Goal: Feedback & Contribution: Contribute content

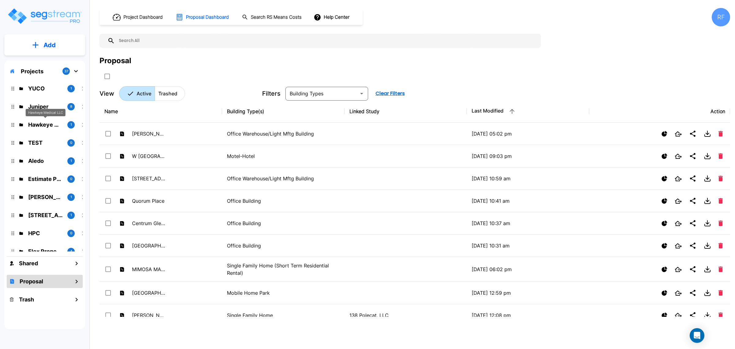
click at [53, 123] on p "Hawkeye Medical LLC" at bounding box center [45, 124] width 34 height 8
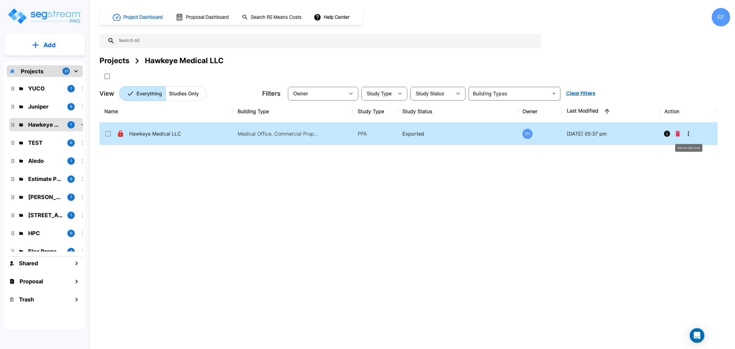
click at [687, 132] on icon "More-Options" at bounding box center [688, 133] width 7 height 7
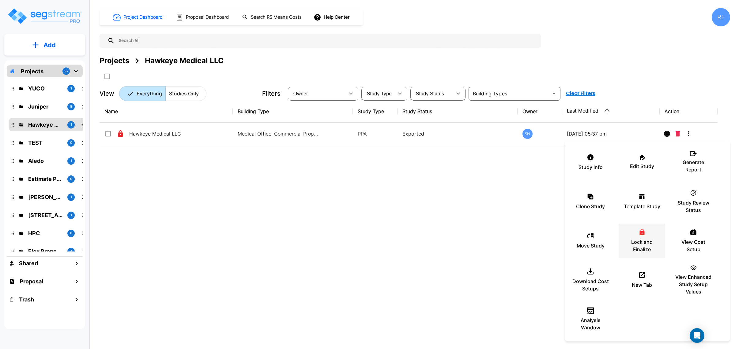
click at [638, 231] on icon at bounding box center [642, 231] width 8 height 7
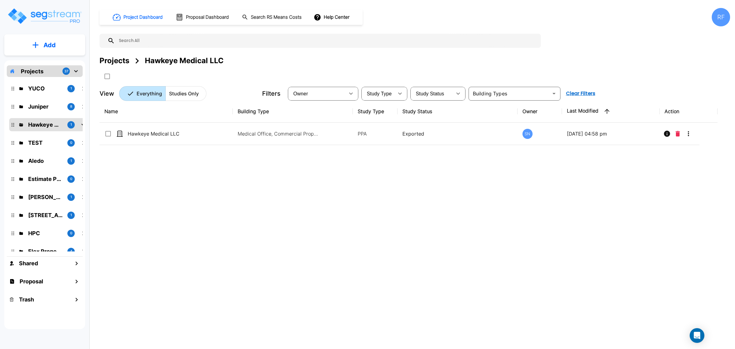
click at [250, 244] on div "Name Building Type Study Type Study Status Owner Last Modified Action Hawkeye M…" at bounding box center [409, 208] width 618 height 216
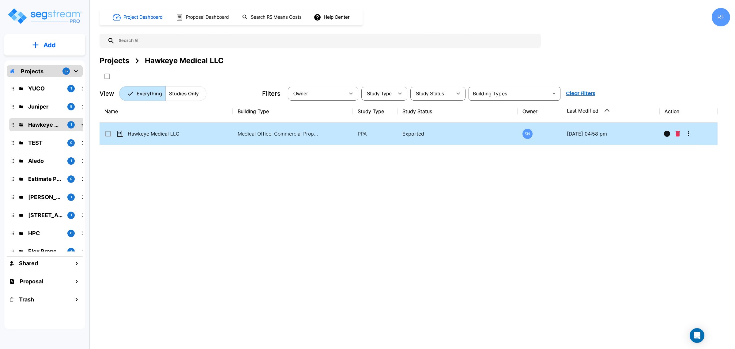
click at [146, 135] on p "Hawkeye Medical LLC" at bounding box center [158, 133] width 61 height 7
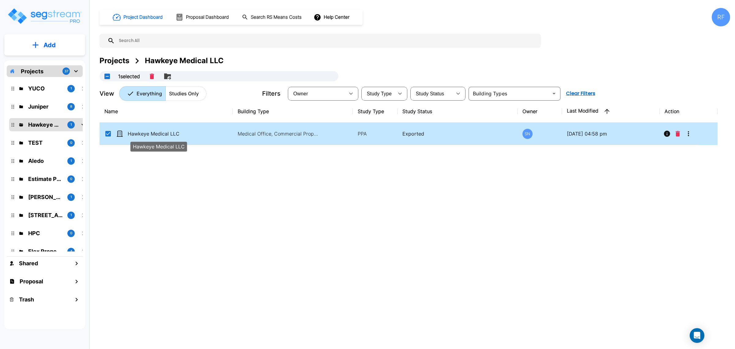
checkbox input "true"
click at [146, 135] on p "Hawkeye Medical LLC" at bounding box center [158, 133] width 61 height 7
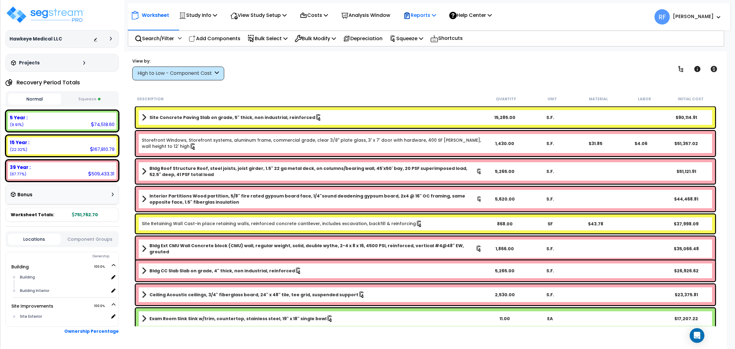
click at [429, 14] on p "Reports" at bounding box center [419, 15] width 33 height 8
click at [447, 43] on link "Manage Report Images" at bounding box center [430, 42] width 61 height 12
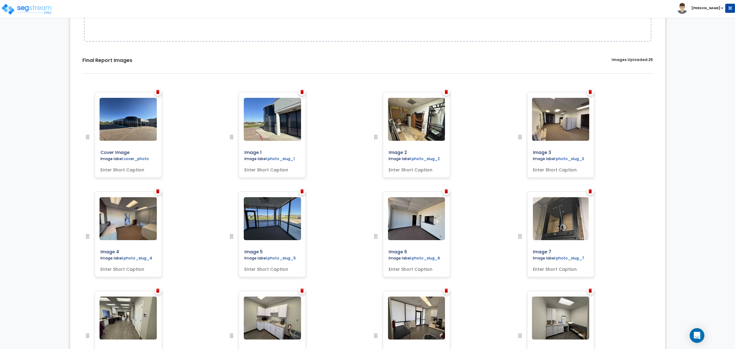
scroll to position [153, 0]
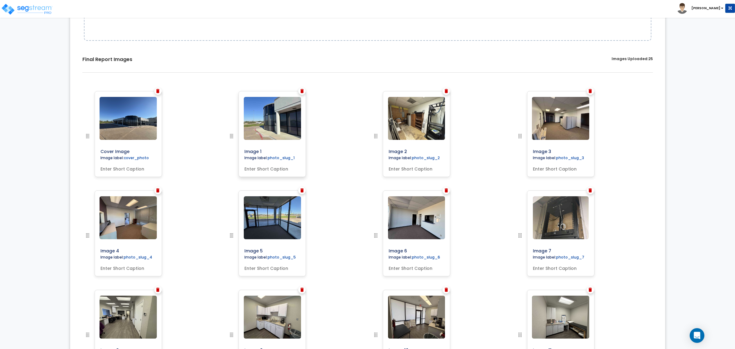
click at [274, 169] on input "text" at bounding box center [272, 167] width 61 height 9
type input "Building Exterior"
click at [411, 168] on input "text" at bounding box center [416, 167] width 61 height 9
click at [699, 134] on div "0% Upload Images for Final Report Back to Export Review Go to Edit Study Go to …" at bounding box center [367, 342] width 735 height 937
click at [415, 170] on input "text" at bounding box center [416, 167] width 61 height 9
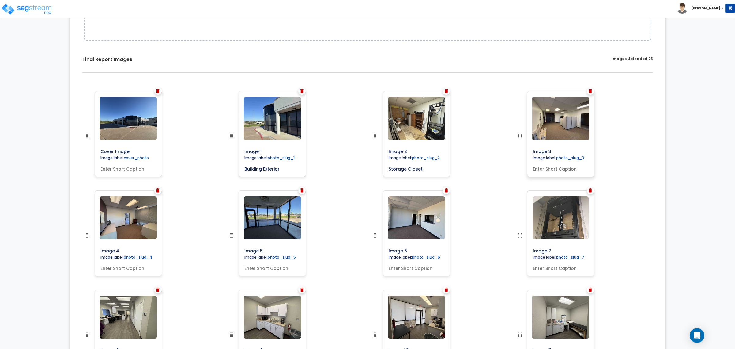
type input "Storage Closet"
click at [573, 169] on input "text" at bounding box center [560, 167] width 61 height 9
click at [569, 167] on input "text" at bounding box center [560, 167] width 61 height 9
type input "Office Interior"
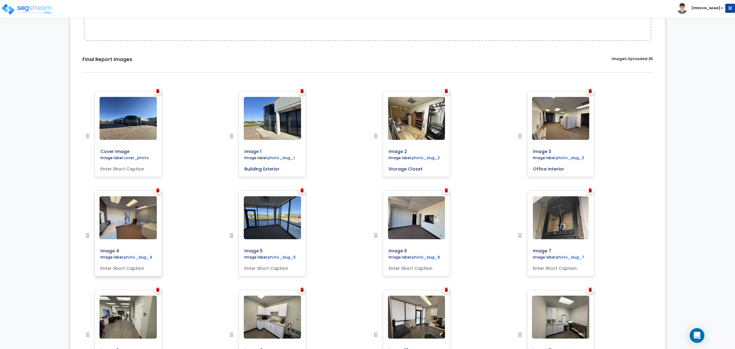
click at [128, 268] on input "text" at bounding box center [128, 266] width 61 height 9
click at [137, 270] on input "text" at bounding box center [128, 266] width 61 height 9
type input "Office Reception Area"
click at [271, 266] on input "text" at bounding box center [272, 266] width 61 height 9
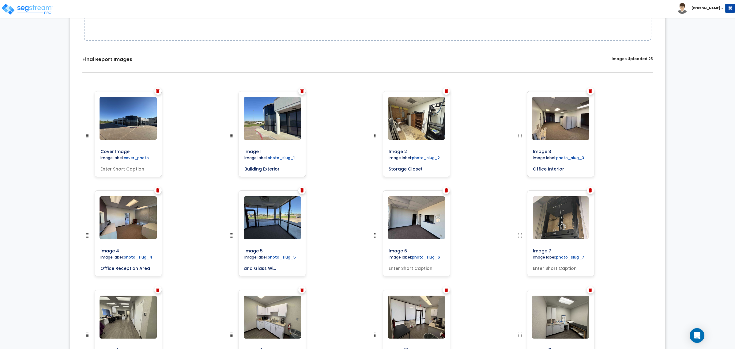
type input "Entryway and Glass Window Exterior"
click at [337, 249] on div "Image 5" at bounding box center [295, 239] width 144 height 99
click at [419, 270] on input "text" at bounding box center [416, 266] width 61 height 9
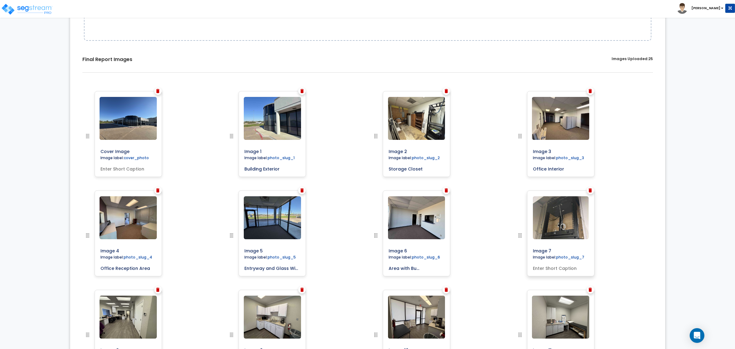
type input "Receiption Area with Built in Shelving"
click at [575, 265] on input "text" at bounding box center [560, 266] width 61 height 9
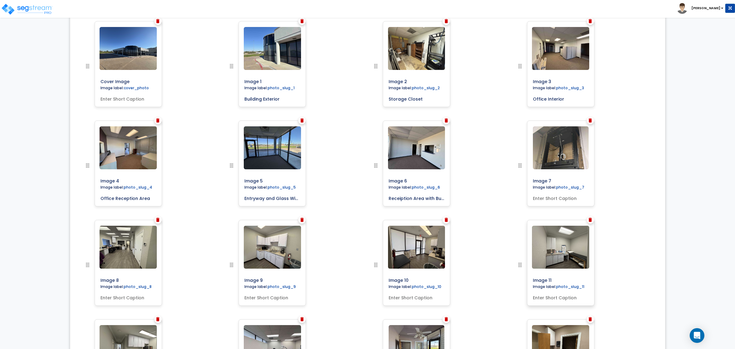
scroll to position [230, 0]
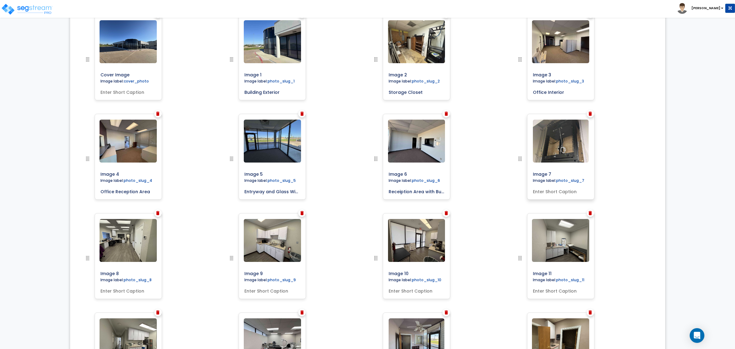
click at [544, 189] on input "text" at bounding box center [560, 190] width 61 height 9
click at [560, 187] on input "text" at bounding box center [560, 190] width 61 height 9
click at [731, 191] on div "0% Upload Images for Final Report Back to Export Review Go to Edit Study Go to …" at bounding box center [367, 265] width 735 height 937
click at [587, 194] on input "Cabling and Data Server" at bounding box center [560, 190] width 61 height 9
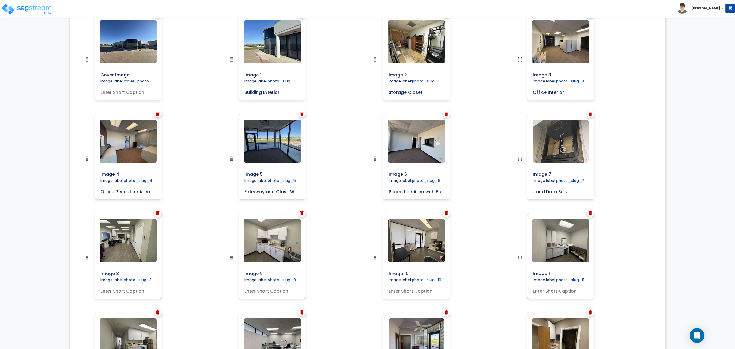
type input "Cabling and Data Server Storage"
click at [143, 290] on input "text" at bounding box center [128, 289] width 61 height 9
click at [103, 292] on input "Administrative Office Space with built in desks and shelving" at bounding box center [128, 289] width 61 height 9
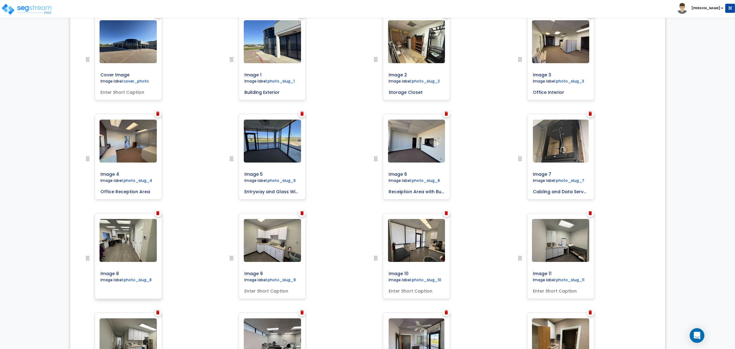
scroll to position [0, 70]
click at [121, 292] on input "Administrative Office Space with Built-in desks and shelving" at bounding box center [128, 289] width 61 height 9
type input "Administrative Office Space with Built-in Desks and Shelving"
click at [201, 221] on div "Image 8" at bounding box center [151, 262] width 144 height 99
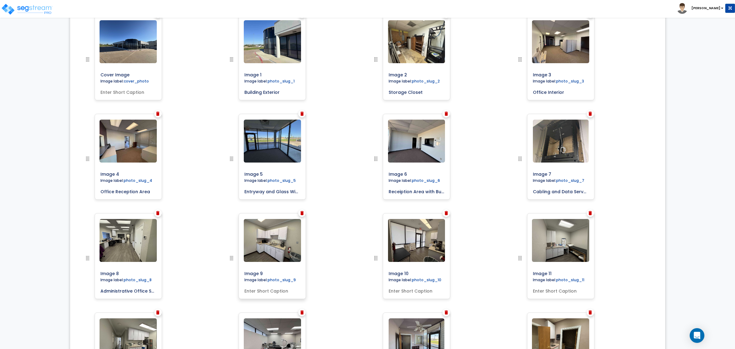
click at [276, 290] on input "text" at bounding box center [272, 289] width 61 height 9
type input "Employee Breakroom Built in Cabinetry and Sink"
click at [405, 291] on input "text" at bounding box center [416, 289] width 61 height 9
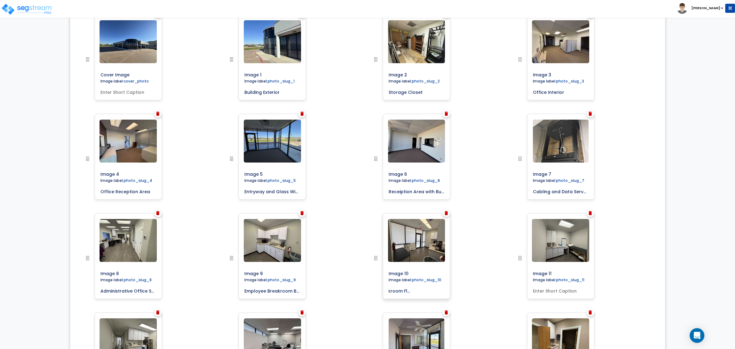
scroll to position [0, 37]
type input "Employee Breakroom Flooring and Lighting"
click at [561, 289] on input "text" at bounding box center [560, 289] width 61 height 9
click at [556, 287] on input "text" at bounding box center [560, 289] width 61 height 9
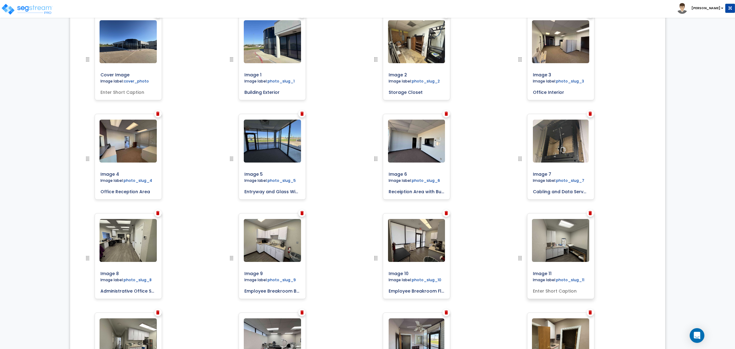
type input "O"
type input "o"
type input "P"
type input "p"
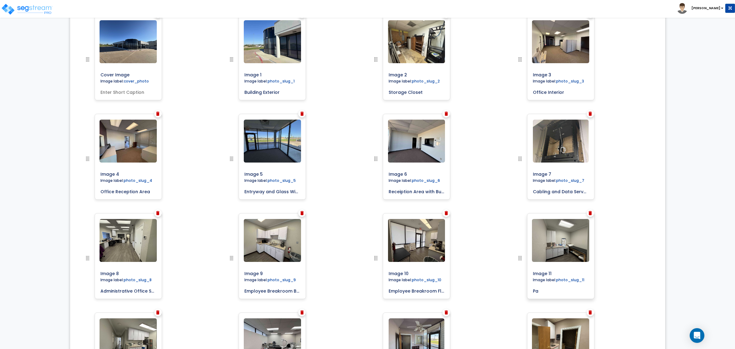
type input "P"
drag, startPoint x: 569, startPoint y: 293, endPoint x: 572, endPoint y: 292, distance: 3.2
click at [569, 293] on input "Consoltation Patient Room" at bounding box center [560, 289] width 61 height 9
drag, startPoint x: 577, startPoint y: 291, endPoint x: 563, endPoint y: 289, distance: 14.9
click at [563, 289] on input "Consoltation Patient Room" at bounding box center [560, 289] width 61 height 9
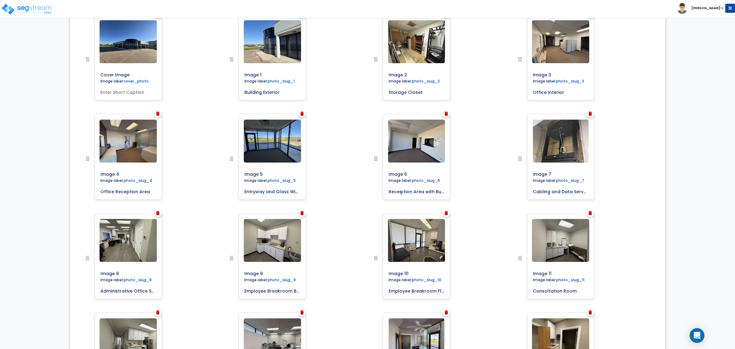
type input "Consoltation Room"
click at [633, 276] on div "Image 11" at bounding box center [584, 262] width 144 height 99
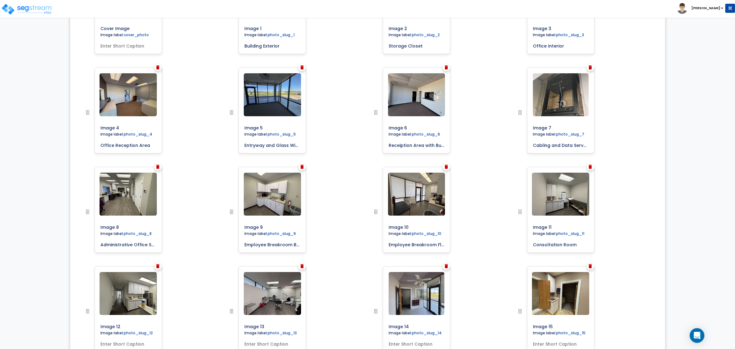
scroll to position [345, 0]
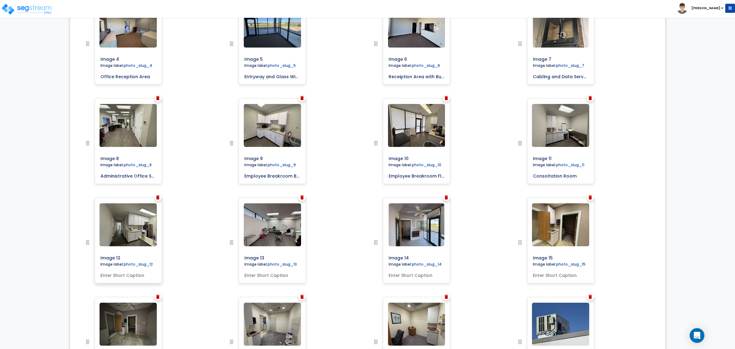
click at [151, 274] on input "text" at bounding box center [128, 274] width 61 height 9
click at [130, 274] on input "text" at bounding box center [128, 274] width 61 height 9
click at [274, 278] on input "text" at bounding box center [272, 274] width 61 height 9
click at [126, 276] on input "Kitchen Area with Built in Cabinetry" at bounding box center [128, 274] width 61 height 9
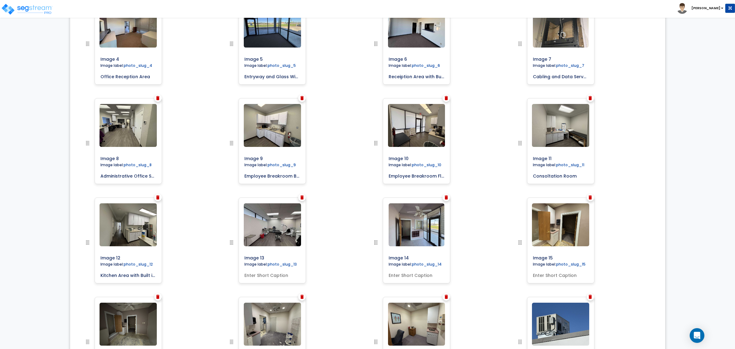
drag, startPoint x: 138, startPoint y: 275, endPoint x: 63, endPoint y: 263, distance: 76.3
click at [63, 263] on div "0% Upload Images for Final Report Back to Export Review Go to Edit Study Go to …" at bounding box center [367, 150] width 735 height 937
click at [151, 277] on input "Storage Area with Built in Cabinetry" at bounding box center [128, 274] width 61 height 9
type input "Storage Area with Built-in Cabinetry"
click at [279, 274] on input "text" at bounding box center [272, 274] width 61 height 9
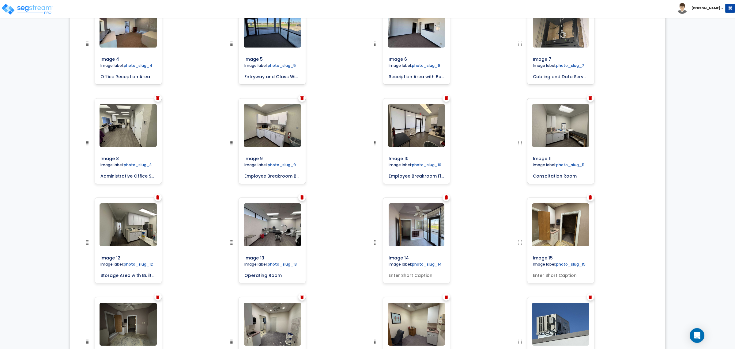
type input "Operating Room"
click at [430, 272] on input "text" at bounding box center [416, 274] width 61 height 9
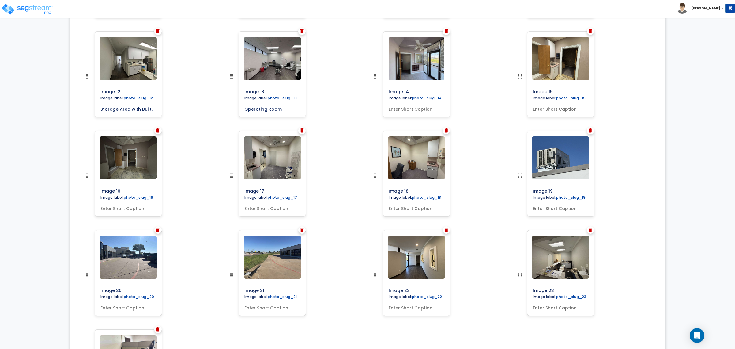
scroll to position [511, 0]
click at [417, 109] on input "text" at bounding box center [416, 107] width 61 height 9
type input "u"
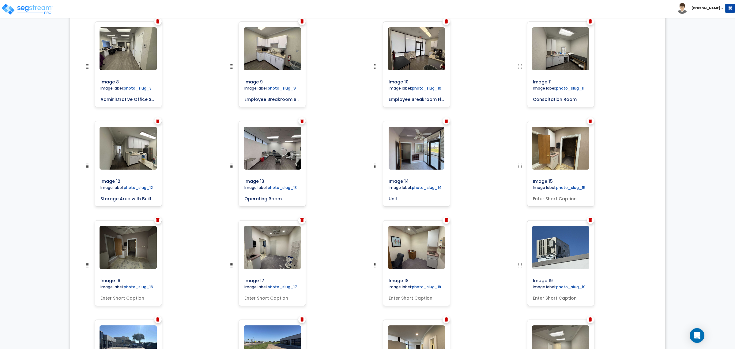
scroll to position [434, 0]
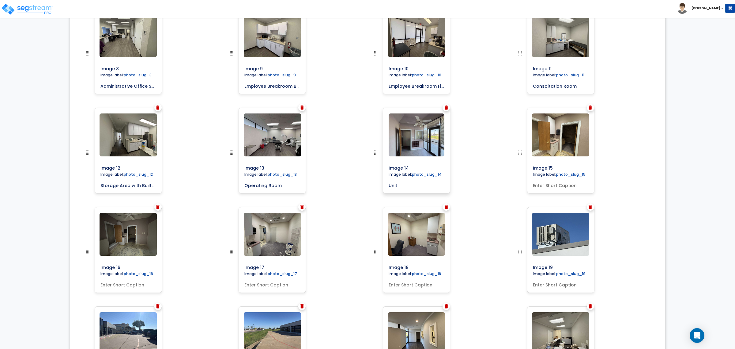
click at [425, 180] on input "Unit" at bounding box center [416, 184] width 61 height 9
click at [410, 183] on input "Unit" at bounding box center [416, 184] width 61 height 9
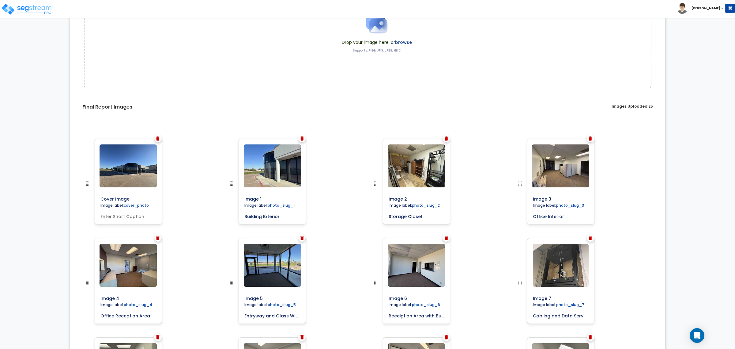
scroll to position [153, 0]
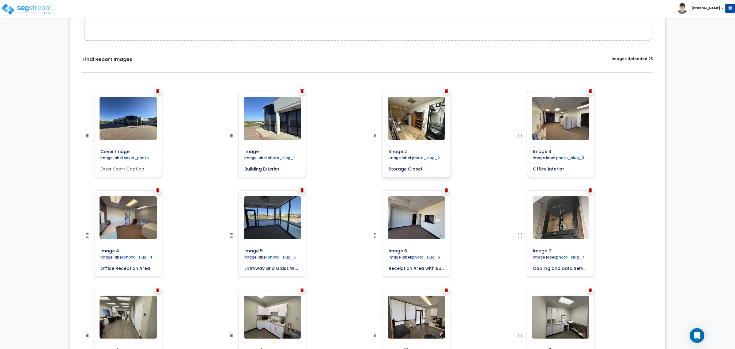
type input "Unit B - Entryway"
click at [390, 168] on input "Storage Closet" at bounding box center [416, 167] width 61 height 9
click at [388, 169] on input "Storage Closet" at bounding box center [416, 167] width 61 height 9
click at [388, 170] on input "Storage Closet" at bounding box center [416, 167] width 61 height 9
type input "Unit B - Storage Closet"
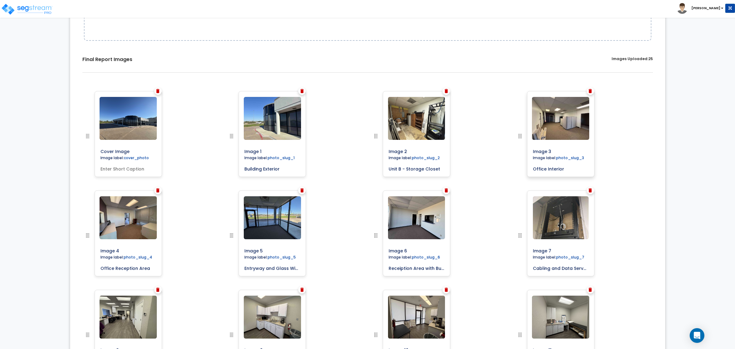
click at [533, 169] on input "Office Interior" at bounding box center [560, 167] width 61 height 9
type input "Unit B - Office Interior"
drag, startPoint x: 551, startPoint y: 169, endPoint x: 529, endPoint y: 169, distance: 21.8
click at [530, 168] on div "Image 3 Image label: photo_slug_3 Unit B - Office Interior" at bounding box center [560, 134] width 67 height 86
click at [100, 269] on input "Office Reception Area" at bounding box center [128, 266] width 61 height 9
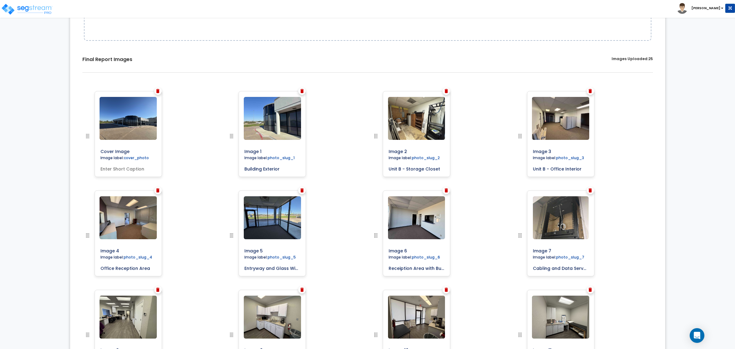
paste input "Unit B -"
type input "Unit B - Office Reception Area"
click at [245, 269] on input "Entryway and Glass Window Exterior" at bounding box center [272, 266] width 61 height 9
paste input "Unit B -"
type input "Unit B - Entryway and Glass Window Exterior"
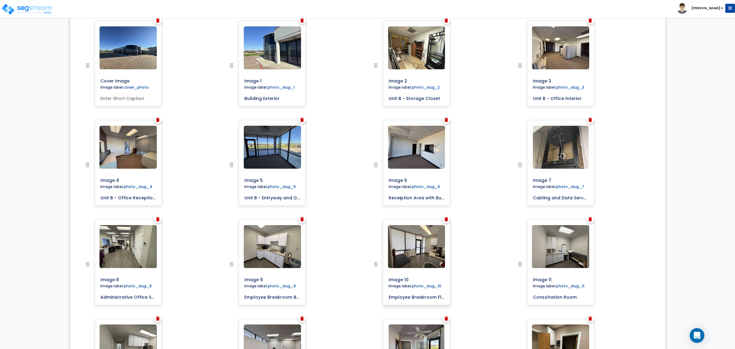
scroll to position [230, 0]
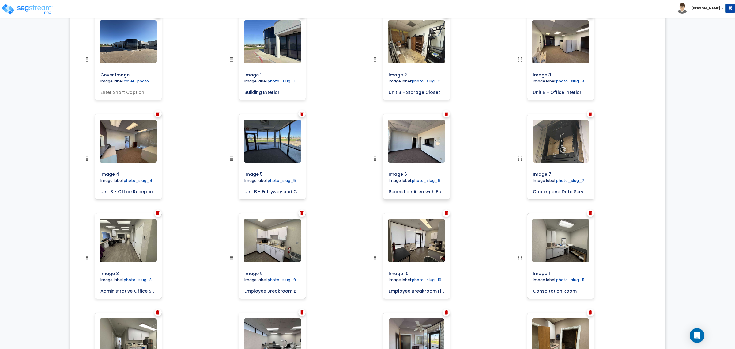
click at [388, 192] on input "Receiption Area with Built in Shelving" at bounding box center [416, 190] width 61 height 9
paste input "Unit B -"
click at [417, 190] on input "Unit B - Receiption Area with Built in Shelving" at bounding box center [416, 190] width 61 height 9
type input "Unit B - Reception Area with Built in Shelving"
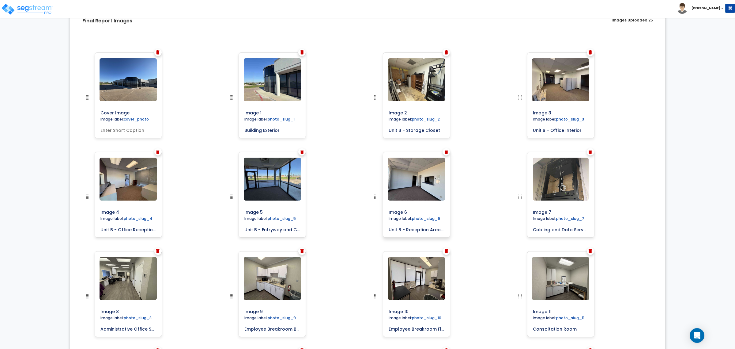
scroll to position [191, 0]
drag, startPoint x: 532, startPoint y: 231, endPoint x: 538, endPoint y: 240, distance: 10.7
click at [532, 231] on input "Cabling and Data Server Storage" at bounding box center [560, 228] width 61 height 9
drag, startPoint x: 550, startPoint y: 230, endPoint x: 527, endPoint y: 229, distance: 22.7
click at [527, 229] on div "Image 7 Image label: photo_slug_7 Unit A - Cabling and Data Server Storage" at bounding box center [560, 195] width 67 height 86
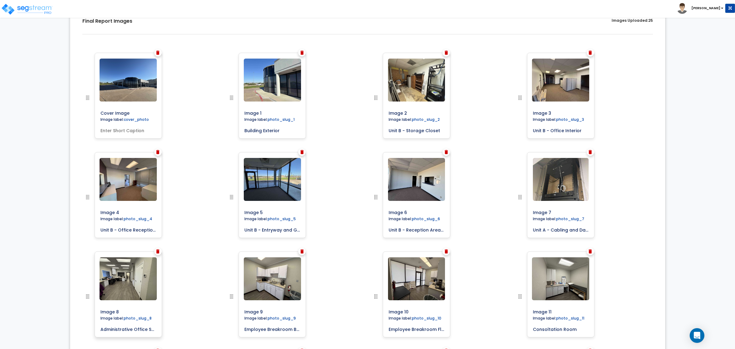
type input "Unit A - Cabling and Data Server Storage"
click at [101, 330] on input "Administrative Office Space with Built-in Desks and Shelving" at bounding box center [128, 327] width 61 height 9
paste input "Unit A -"
type input "Unit A - Administrative Office Space with Built-in Desks and Shelving"
click at [246, 329] on input "Employee Breakroom Built in Cabinetry and Sink" at bounding box center [272, 327] width 61 height 9
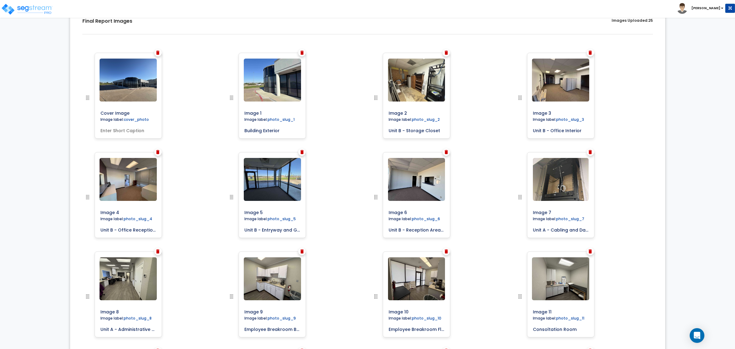
paste input "Unit A -"
type input "EUnit A - mployee Breakroom Built in Cabinetry and Sink"
click at [389, 330] on input "Employee Breakroom Flooring and Lighting" at bounding box center [416, 327] width 61 height 9
paste input "Unit A -"
type input "Unit A - Employee Breakroom Flooring and Lighting"
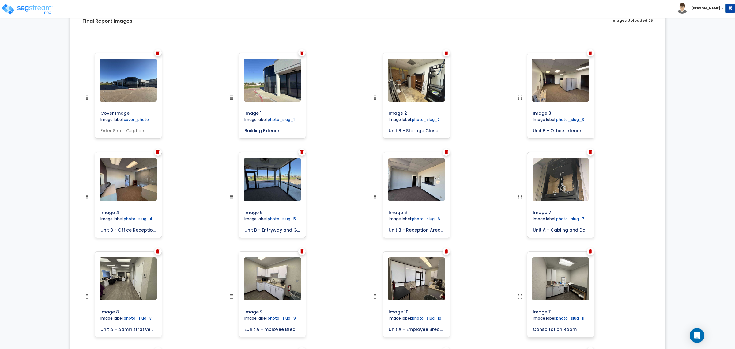
click at [533, 329] on input "Consoltation Room" at bounding box center [560, 327] width 61 height 9
paste input "Unit A -"
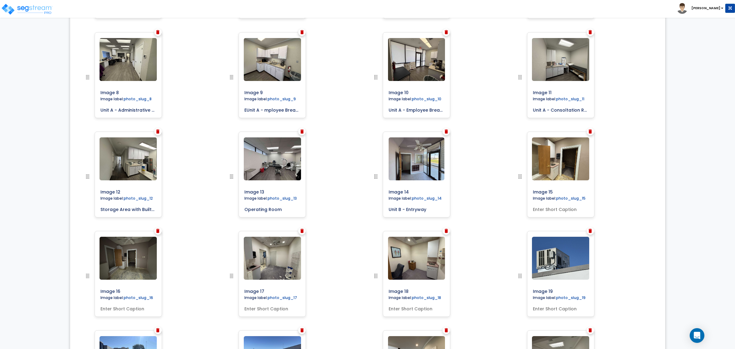
scroll to position [421, 0]
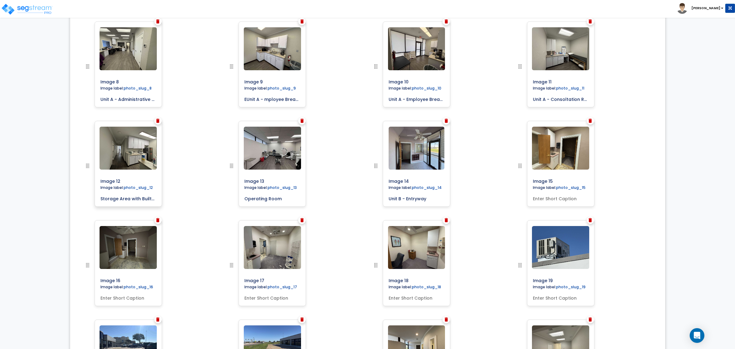
type input "Unit A - Consoltation Room"
click at [99, 197] on input "Storage Area with Built-in Cabinetry" at bounding box center [128, 197] width 61 height 9
paste input "Unit A -"
type input "Unit A - Storage Area with Built-in Cabinetry"
click at [243, 198] on input "Operating Room" at bounding box center [272, 197] width 61 height 9
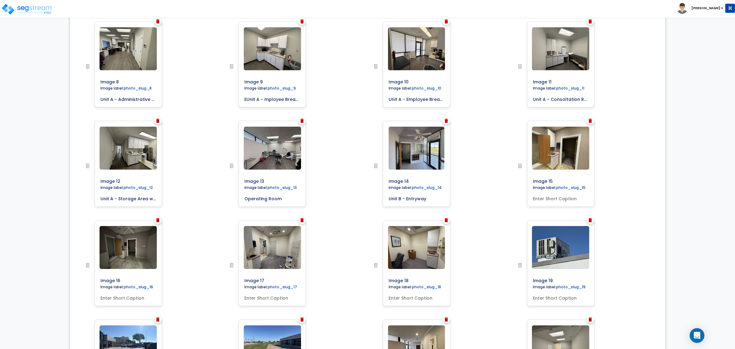
paste input "Unit A -"
type input "Unit A - Operating Room"
click at [558, 200] on input "text" at bounding box center [560, 197] width 61 height 9
click at [573, 200] on input "Unit B -" at bounding box center [560, 197] width 61 height 9
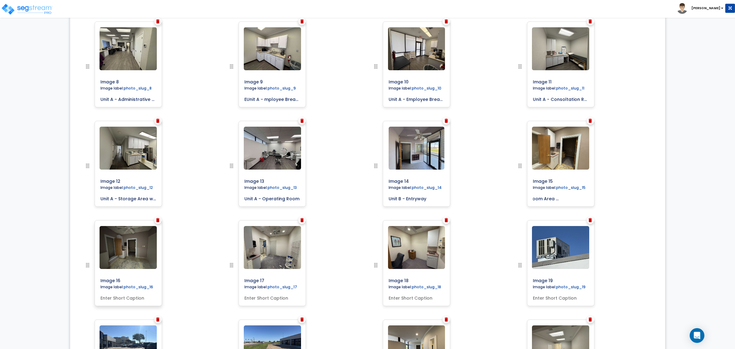
type input "Unit B - Restroom Area and Storage Are"
click at [129, 295] on input "text" at bounding box center [128, 296] width 61 height 9
click at [124, 300] on input "Unit B -" at bounding box center [128, 296] width 61 height 9
type input "Unit B - Lighting"
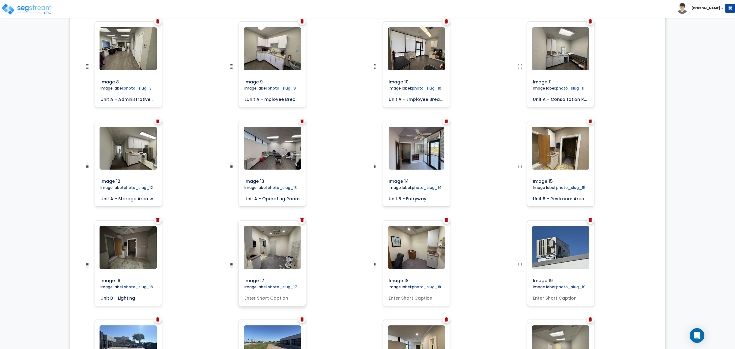
click at [277, 295] on input "text" at bounding box center [272, 296] width 61 height 9
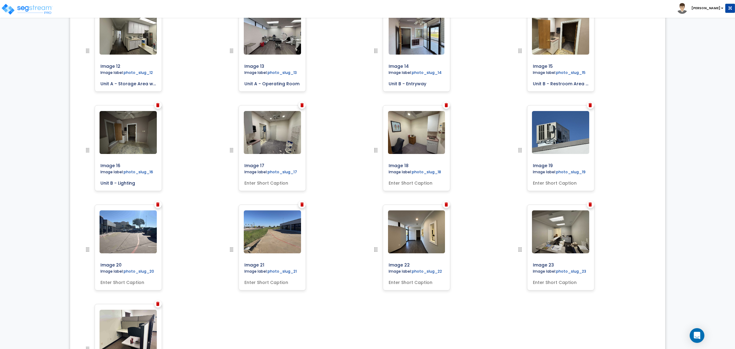
scroll to position [574, 0]
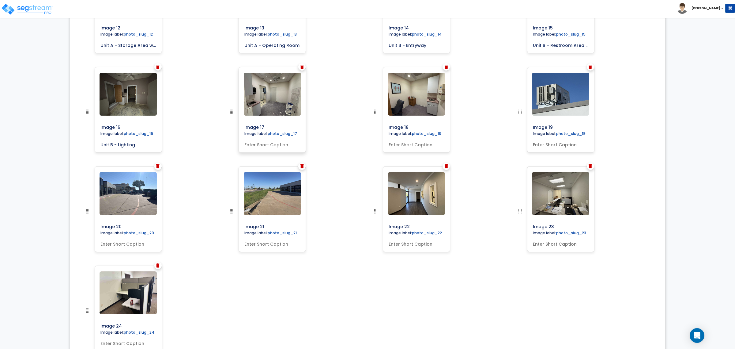
click at [284, 144] on input "text" at bounding box center [272, 143] width 61 height 9
type input "Unit B - Built-in Shelving and Carpeting"
click at [433, 144] on input "text" at bounding box center [416, 143] width 61 height 9
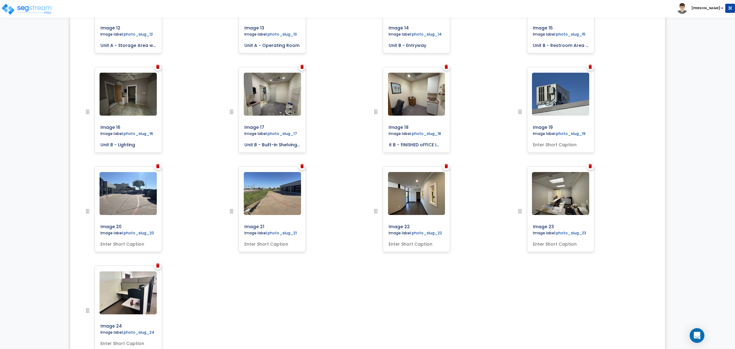
scroll to position [0, 14]
drag, startPoint x: 392, startPoint y: 143, endPoint x: 478, endPoint y: 143, distance: 86.1
click at [478, 143] on div "Image 18" at bounding box center [440, 116] width 144 height 99
type input "Unit B - Carpeting and Built in Cabinetry"
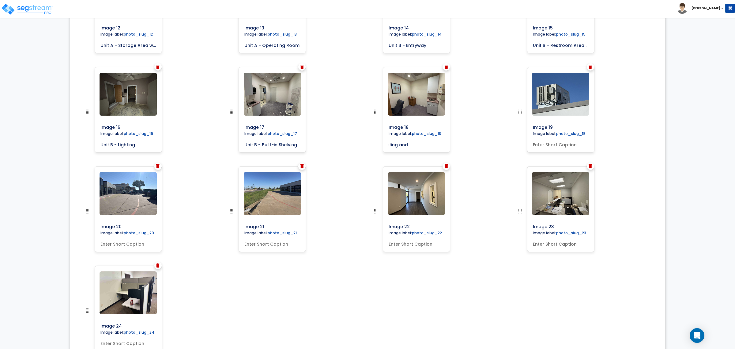
scroll to position [0, 0]
click at [581, 141] on input "text" at bounding box center [560, 143] width 61 height 9
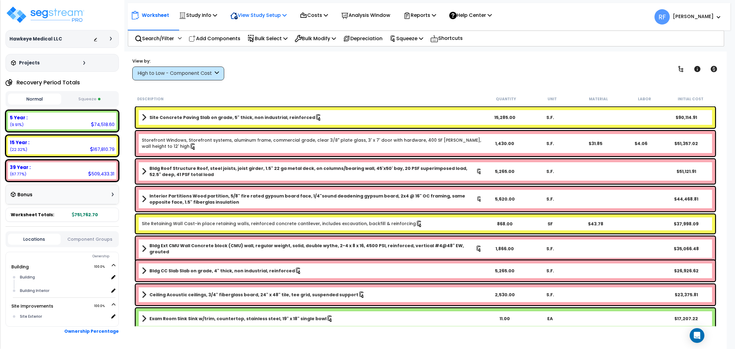
click at [282, 14] on p "View Study Setup" at bounding box center [258, 15] width 56 height 8
click at [79, 19] on img at bounding box center [46, 15] width 80 height 18
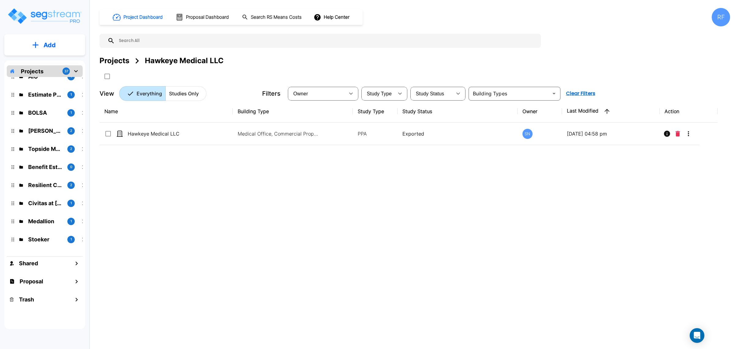
scroll to position [115, 0]
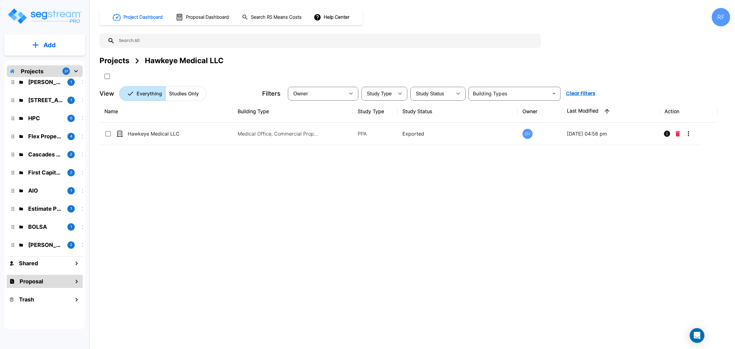
click at [54, 285] on div "Proposal" at bounding box center [45, 280] width 76 height 13
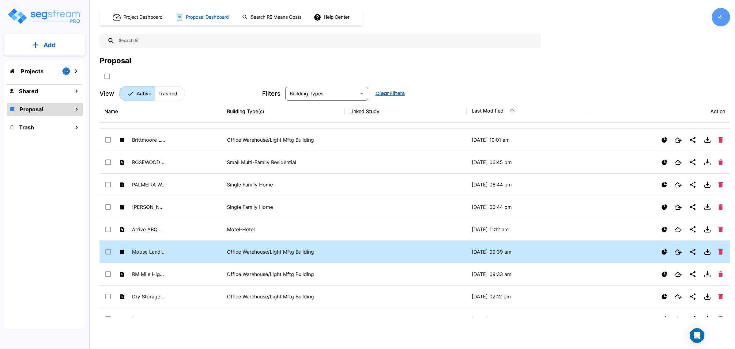
scroll to position [345, 0]
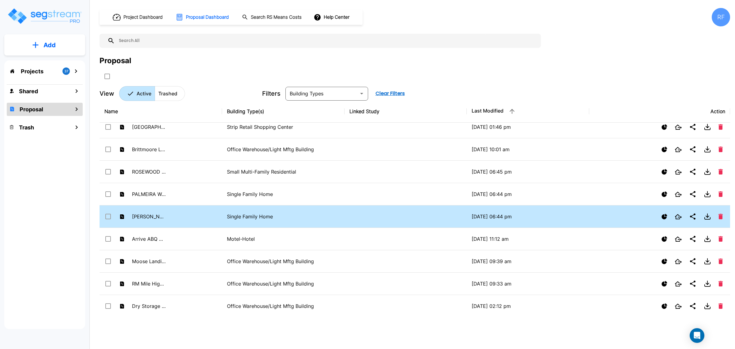
click at [190, 218] on td "[PERSON_NAME] HOUSES" at bounding box center [161, 216] width 123 height 22
click at [190, 218] on td "WYLIE HOUSES" at bounding box center [161, 216] width 123 height 22
checkbox input "true"
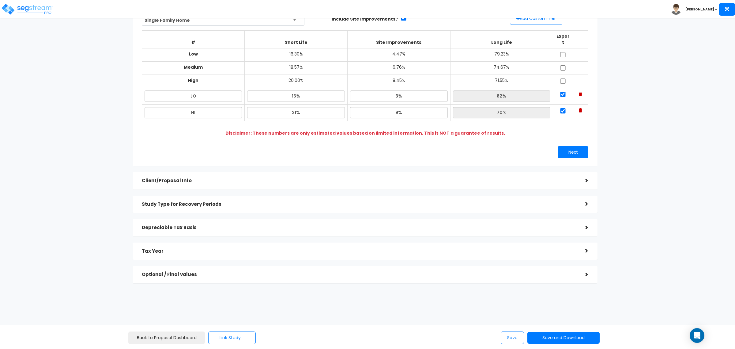
scroll to position [60, 0]
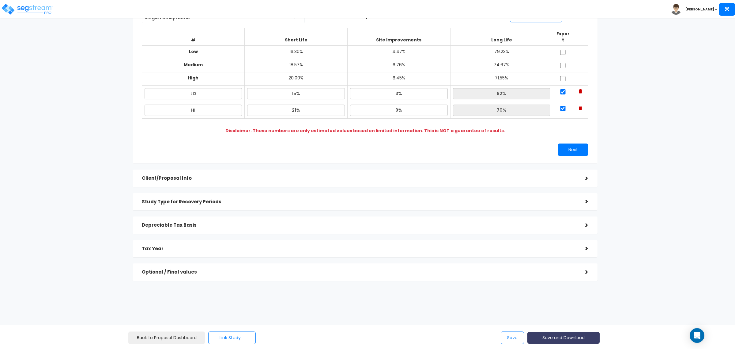
click at [584, 339] on button "Save and Download" at bounding box center [563, 337] width 72 height 12
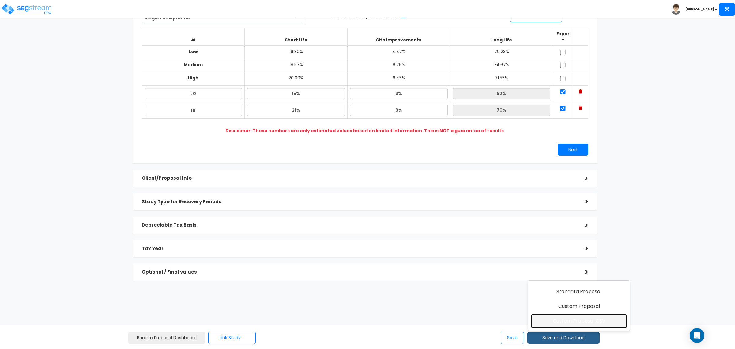
click at [588, 325] on link "Custom Proposal CSV" at bounding box center [579, 321] width 96 height 14
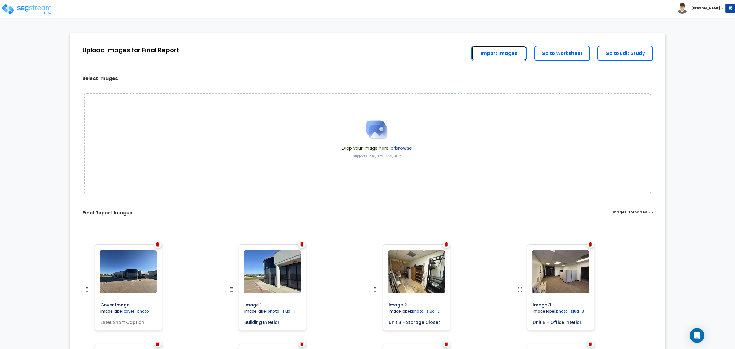
click at [503, 53] on link "Import Images" at bounding box center [498, 53] width 55 height 15
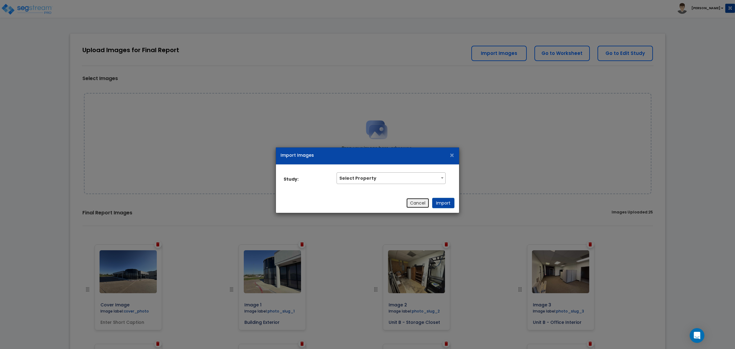
click at [423, 204] on button "Cancel" at bounding box center [417, 203] width 23 height 10
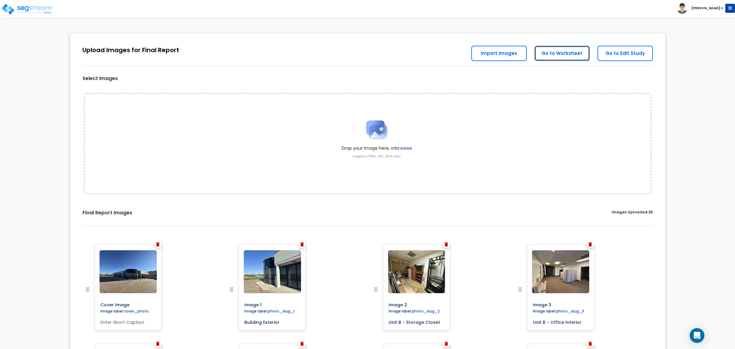
click at [566, 58] on link "Go to Worksheet" at bounding box center [561, 53] width 55 height 15
